Goal: Check status: Check status

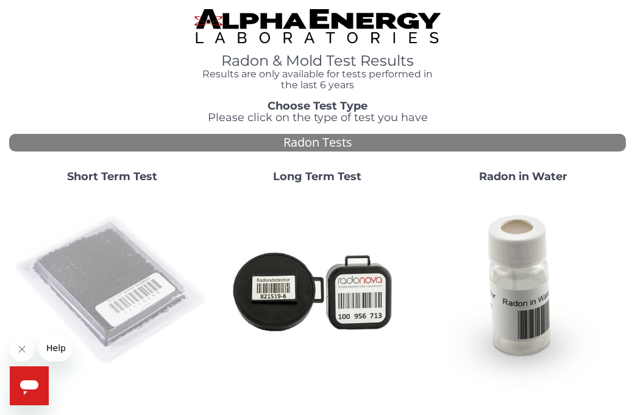
click at [112, 264] on img at bounding box center [111, 289] width 195 height 195
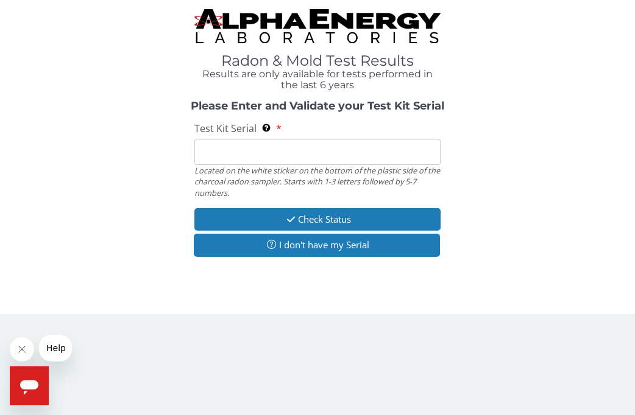
click at [226, 154] on input "Test Kit Serial Located on the white sticker on the bottom of the plastic side …" at bounding box center [317, 152] width 247 height 26
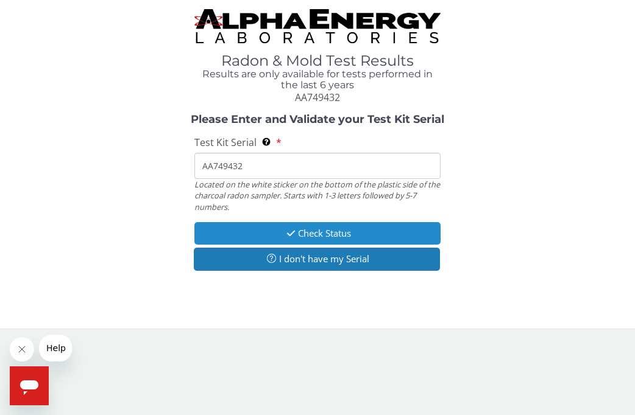
type input "AA749432"
click at [314, 224] on button "Check Status" at bounding box center [317, 233] width 247 height 23
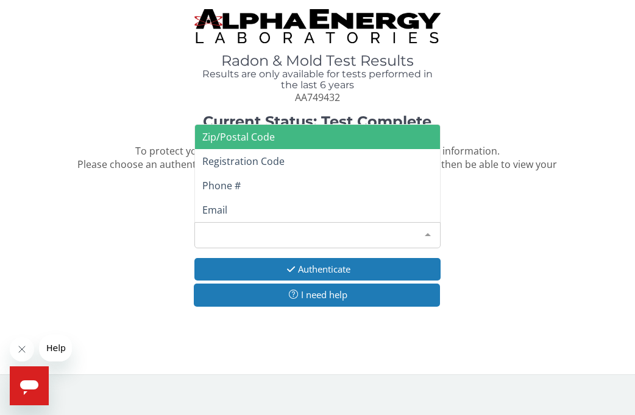
click at [424, 228] on div at bounding box center [427, 234] width 24 height 23
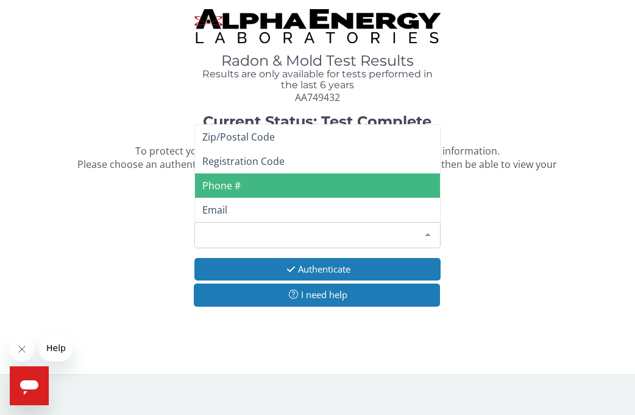
click at [245, 181] on span "Phone #" at bounding box center [317, 186] width 245 height 24
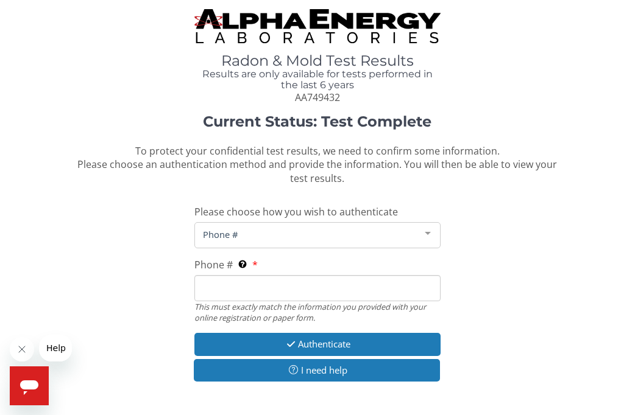
click at [429, 230] on div at bounding box center [427, 234] width 24 height 23
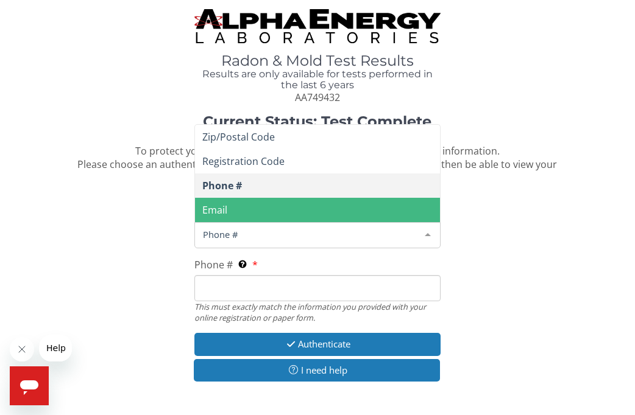
click at [246, 207] on span "Email" at bounding box center [317, 210] width 245 height 24
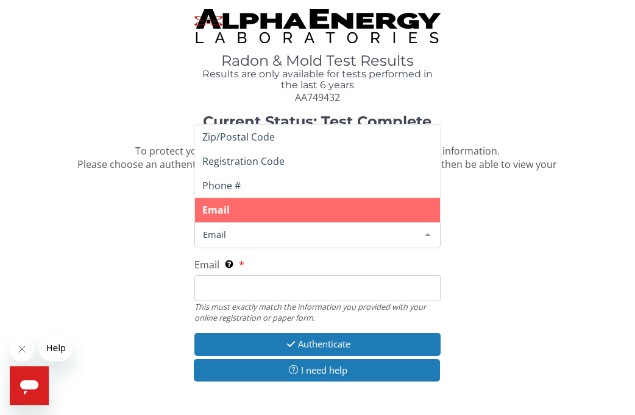
click at [241, 228] on span "Email" at bounding box center [308, 234] width 216 height 13
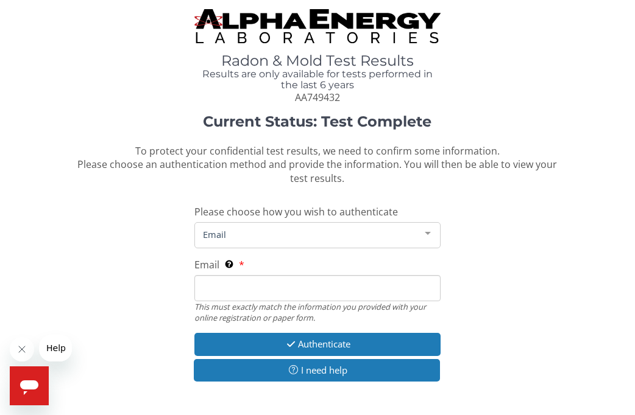
click at [244, 237] on span "Email" at bounding box center [308, 234] width 216 height 13
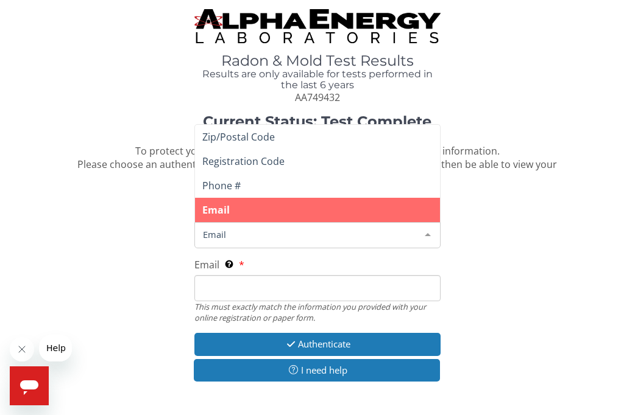
click at [216, 234] on span "Email" at bounding box center [308, 234] width 216 height 13
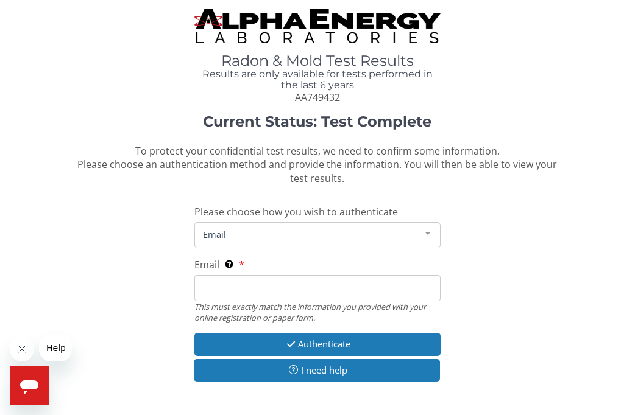
click at [237, 285] on input "Email This must exactly match the information you provided with your online reg…" at bounding box center [317, 288] width 247 height 26
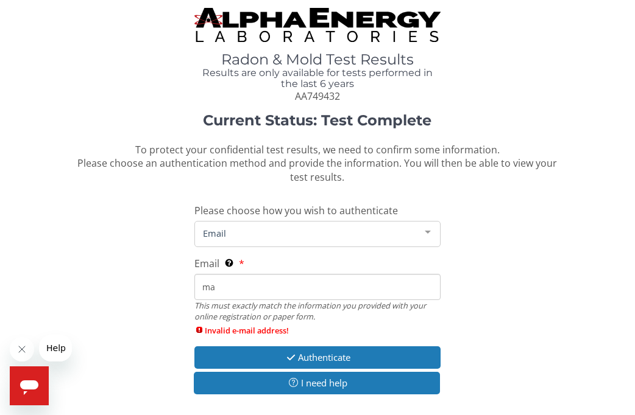
type input "[EMAIL_ADDRESS][DOMAIN_NAME]"
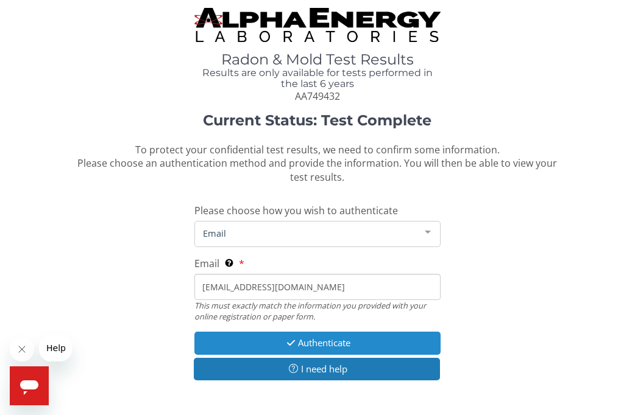
click at [312, 342] on button "Authenticate" at bounding box center [317, 343] width 247 height 23
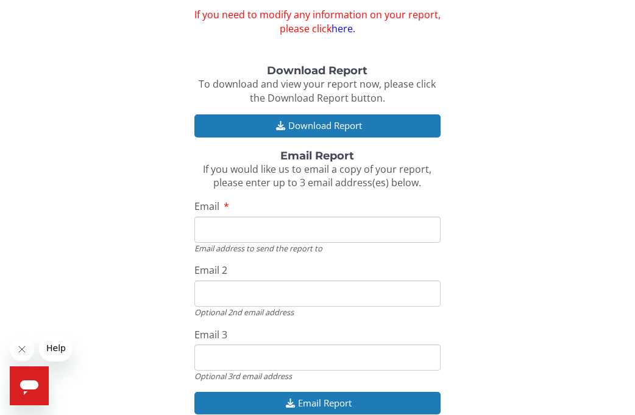
scroll to position [123, 0]
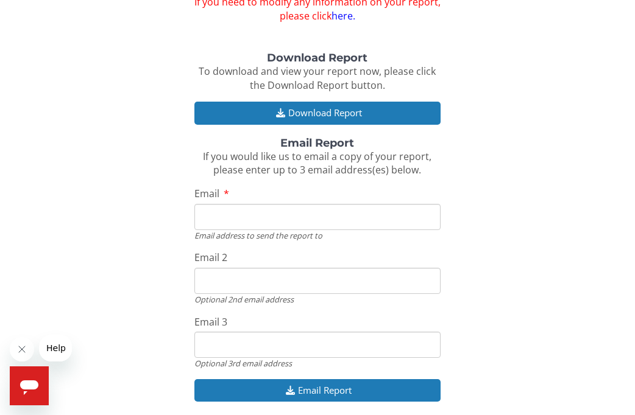
click at [252, 213] on input "Email" at bounding box center [317, 217] width 247 height 26
type input "[EMAIL_ADDRESS][DOMAIN_NAME]"
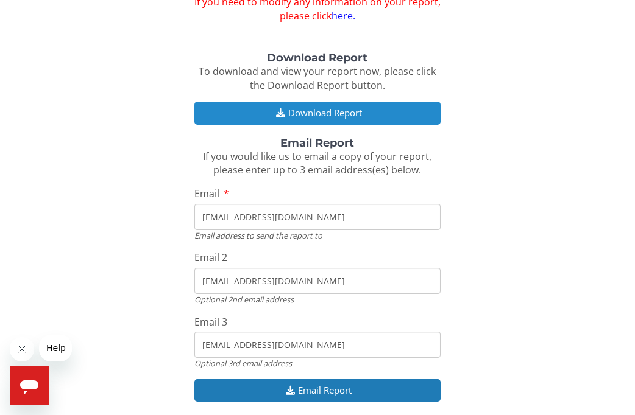
click at [308, 109] on button "Download Report" at bounding box center [317, 113] width 247 height 23
